Goal: Transaction & Acquisition: Purchase product/service

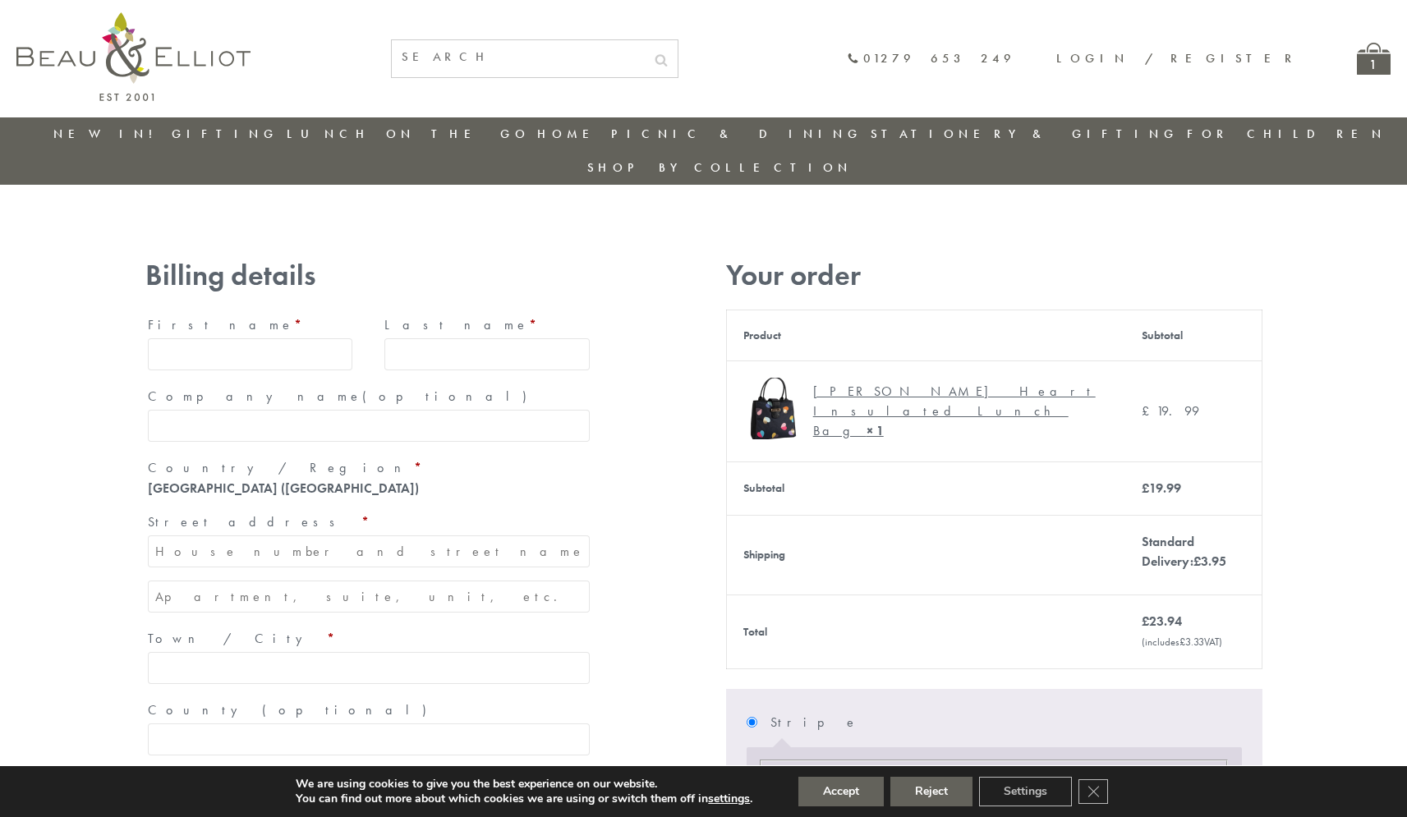
type input "maria33@yahoo.com"
type input "Maria"
type input "Williams"
type input "23, Scottsdale, Happytown"
type input "London"
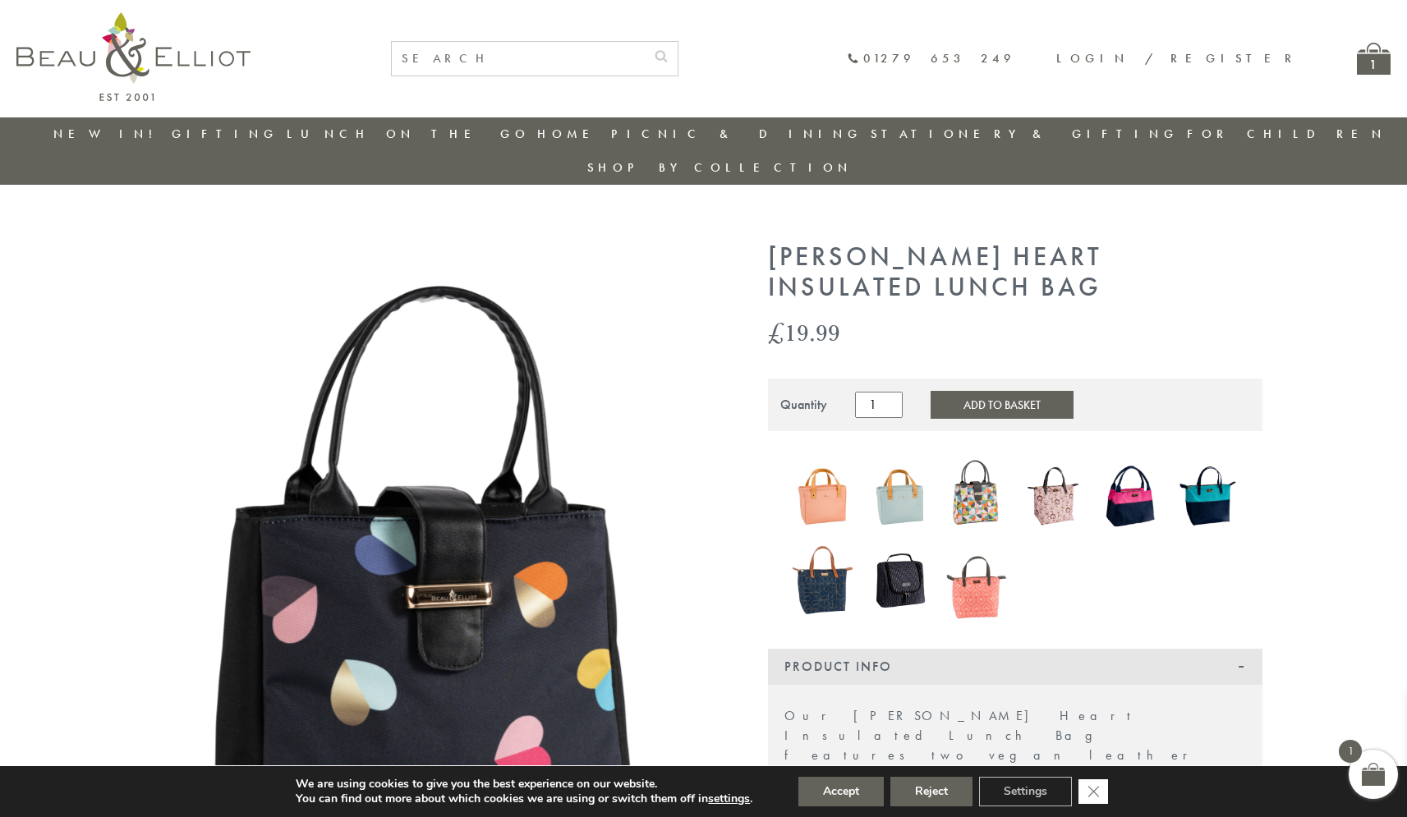
click at [1095, 792] on icon "Close GDPR Cookie Banner" at bounding box center [1094, 791] width 30 height 25
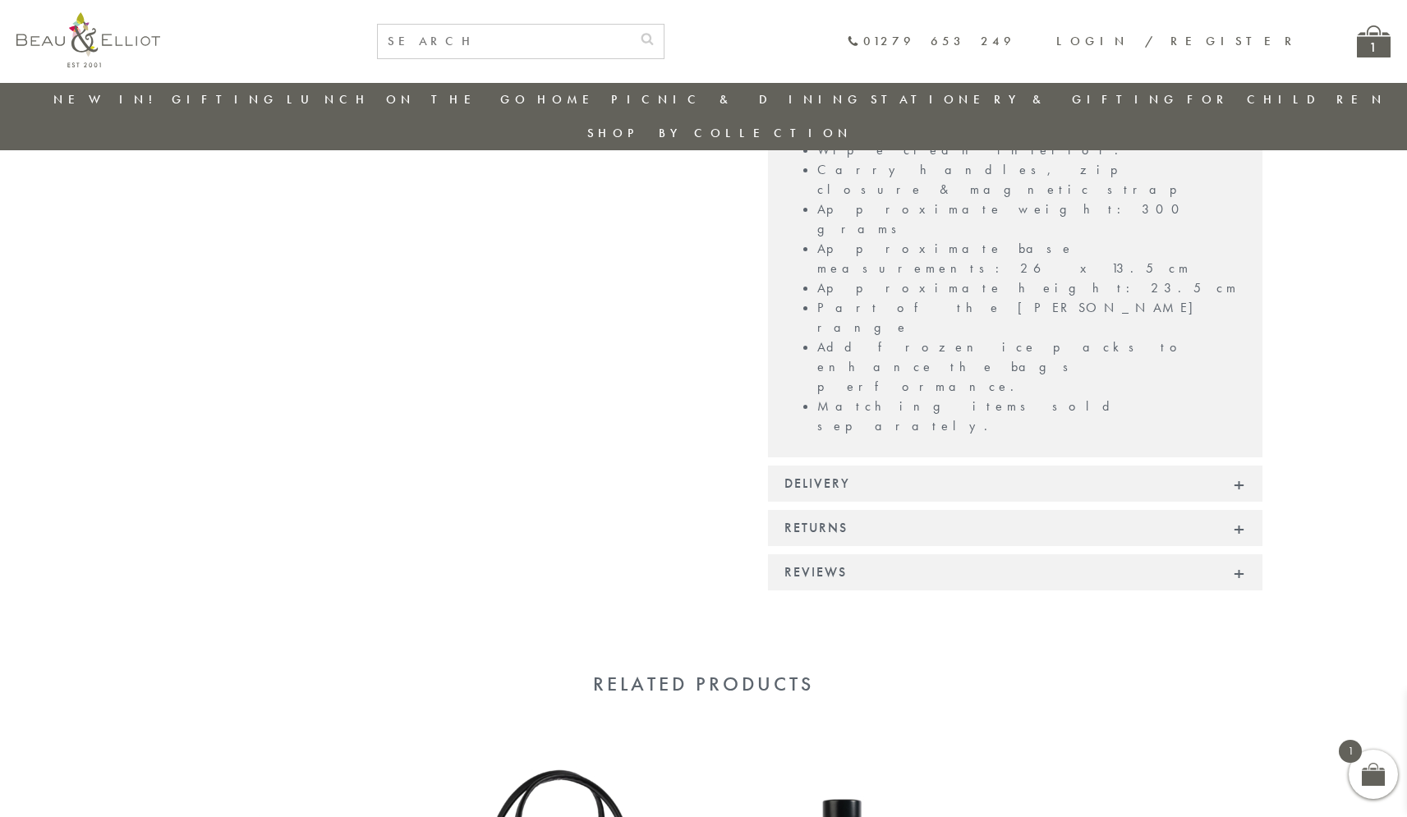
scroll to position [1151, 0]
